Goal: Transaction & Acquisition: Purchase product/service

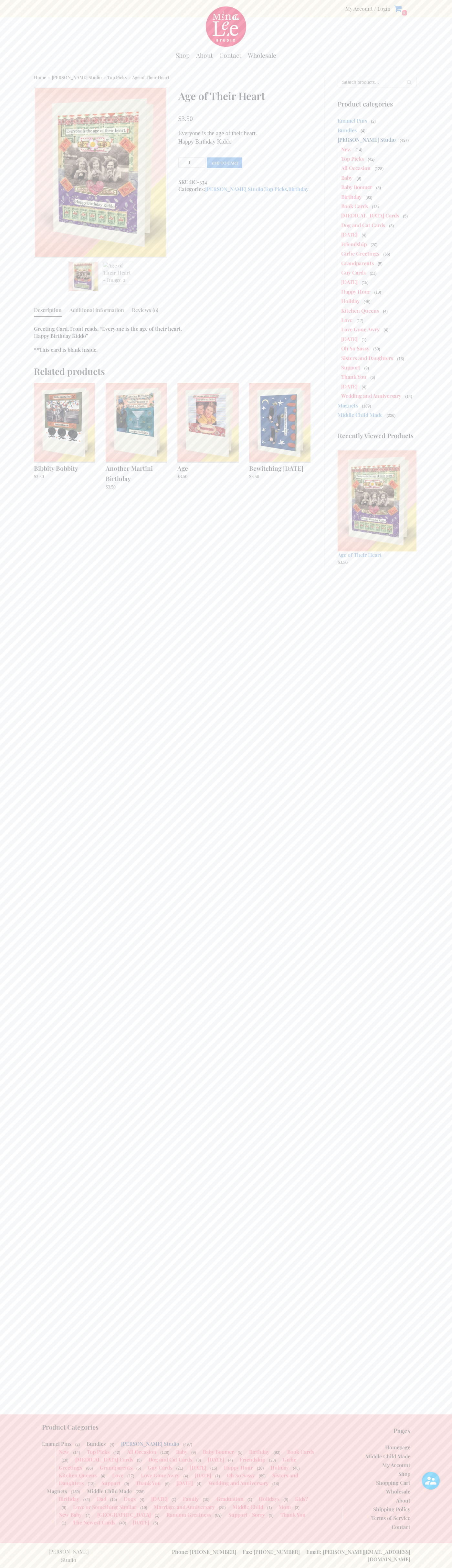
click at [224, 163] on button "Add to cart" at bounding box center [224, 163] width 35 height 10
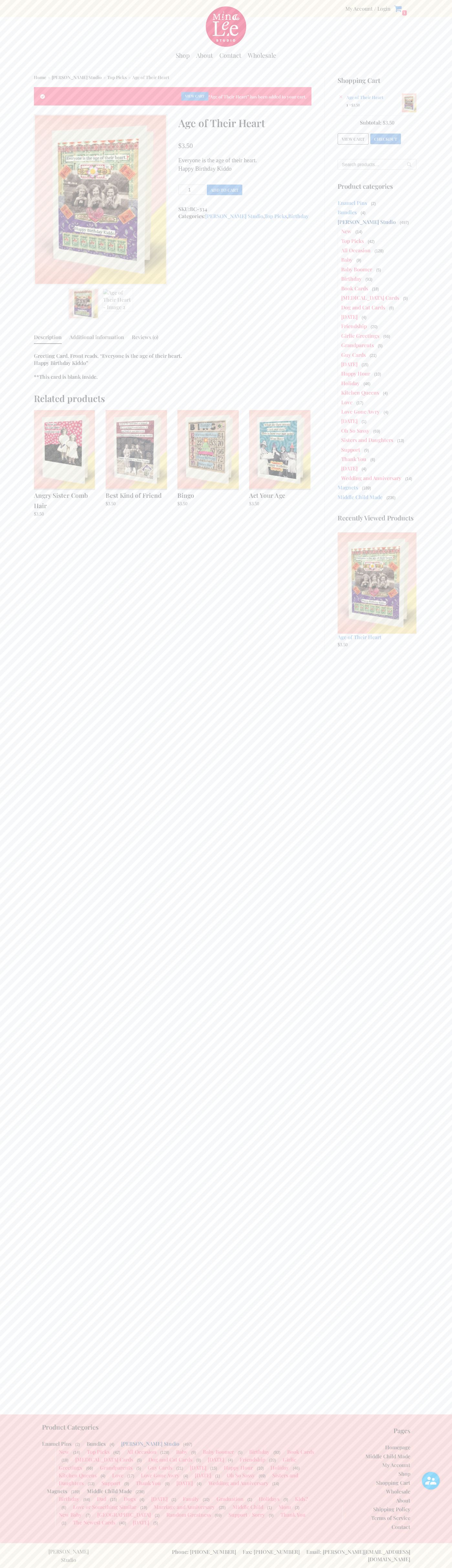
click at [386, 138] on link "Checkout" at bounding box center [385, 138] width 30 height 10
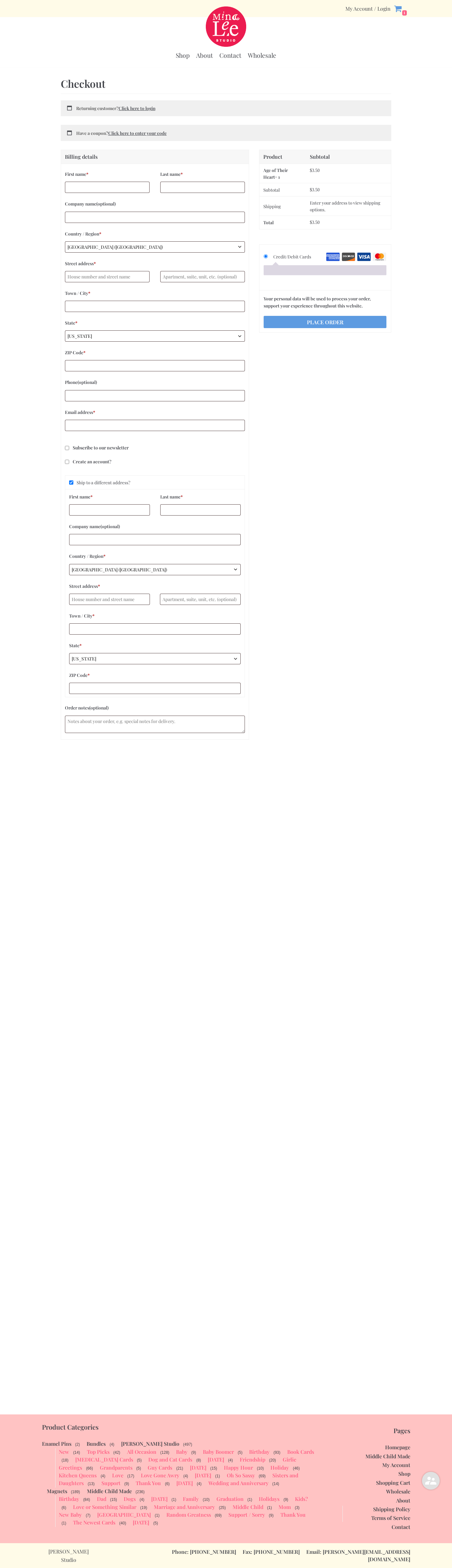
select select "WI"
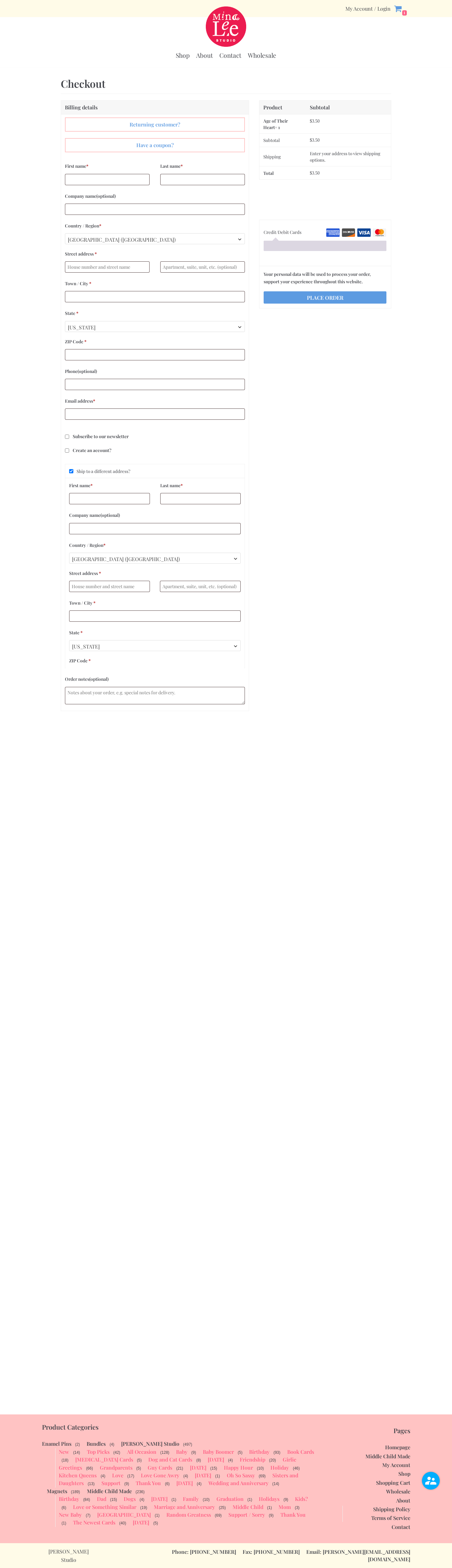
select select "WI"
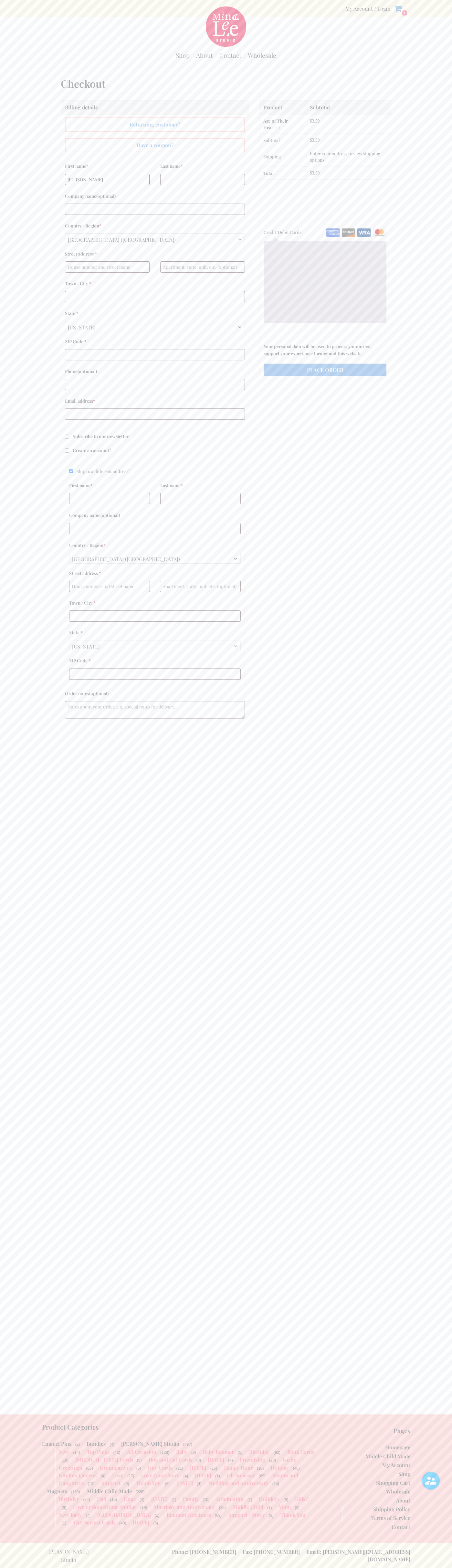
type input "[PERSON_NAME]"
type input "Smith"
type input "John Smith"
type input "401 North Tryon Street"
type input "First floor"
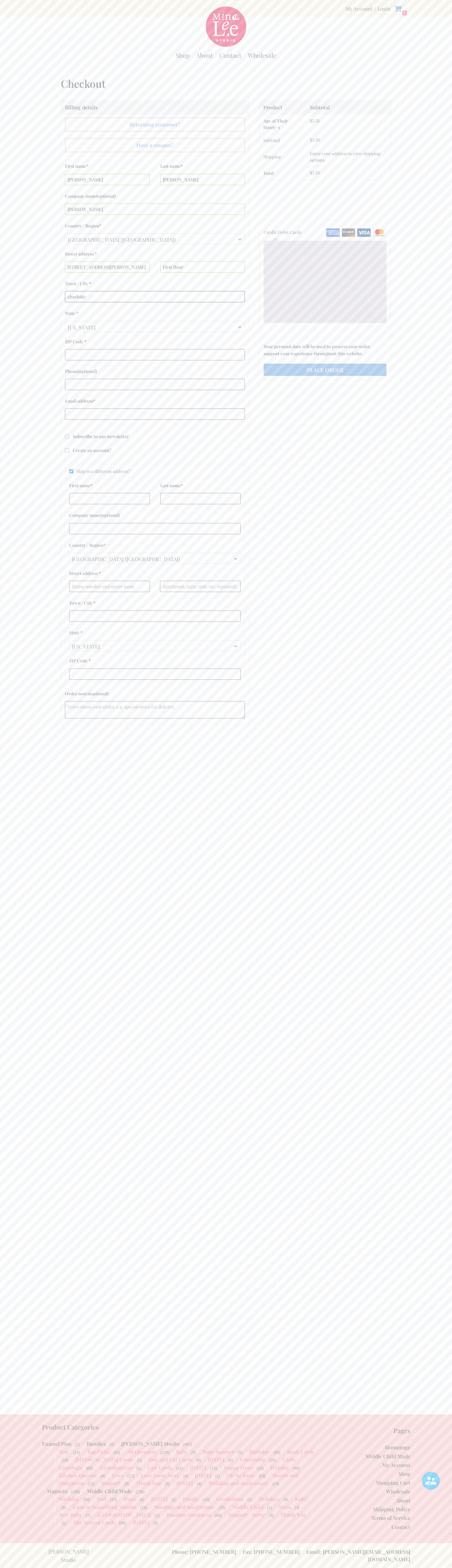
type input "charlotte"
click at [155, 326] on span "Wisconsin" at bounding box center [155, 327] width 179 height 12
select select "NC"
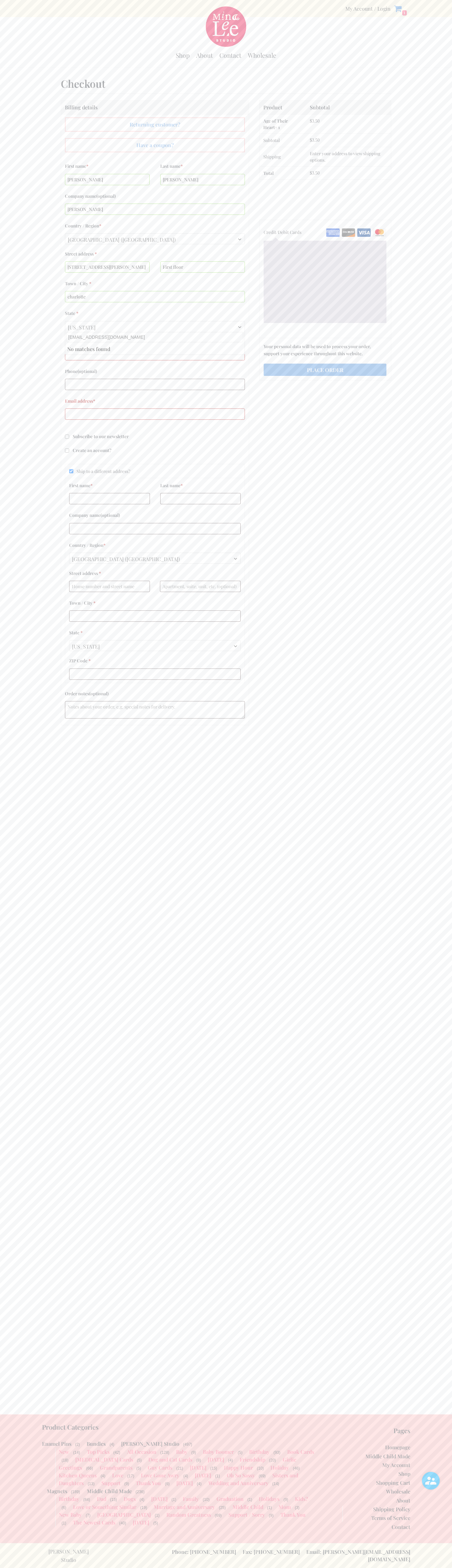
type input "johnsmith004@storebotmail.joonix.net"
click at [71, 471] on input "Ship to a different address?" at bounding box center [71, 471] width 4 height 4
checkbox input "false"
type input "28202"
type input "6502530000"
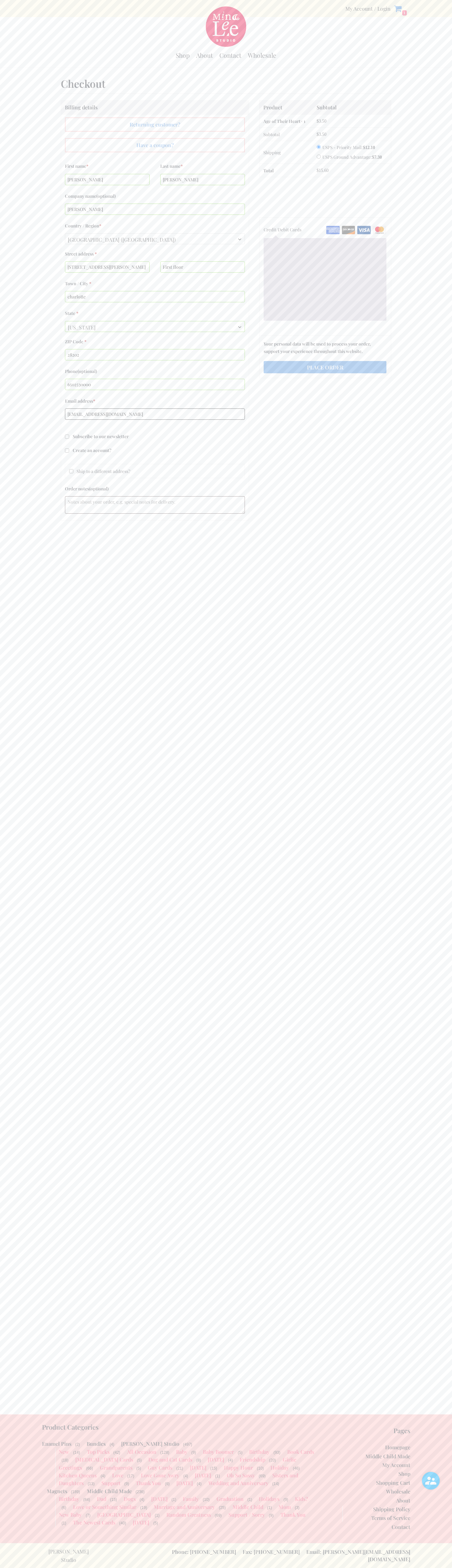
type input "johnsmith004@storebotmail.joonix.net"
click at [317, 155] on input "USPS Ground Advantage: $ 7.30" at bounding box center [318, 156] width 4 height 4
radio input "true"
click at [380, 228] on img "Checkout" at bounding box center [379, 230] width 14 height 9
click at [0, 0] on input "Credit/Debit Cards" at bounding box center [0, 0] width 0 height 0
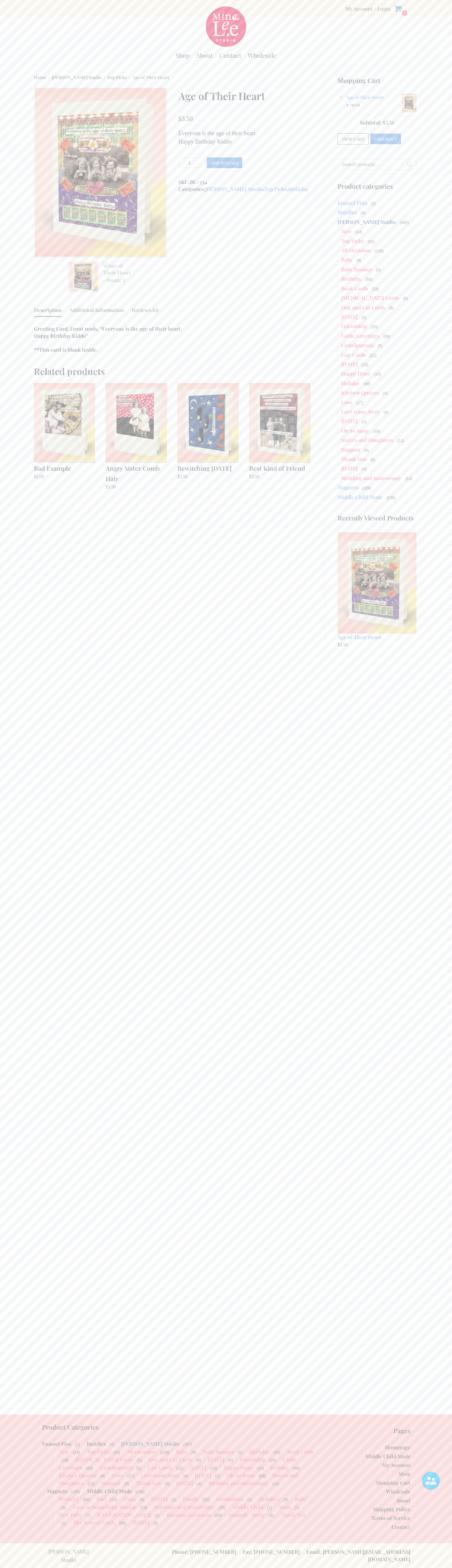
click at [341, 97] on link "×" at bounding box center [341, 97] width 7 height 7
